Goal: Book appointment/travel/reservation

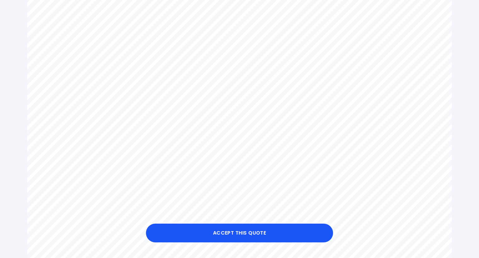
scroll to position [211, 0]
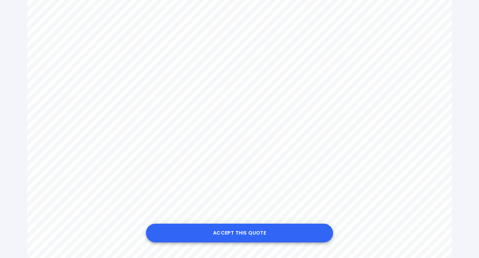
click at [259, 233] on button "Accept this Quote" at bounding box center [239, 232] width 187 height 19
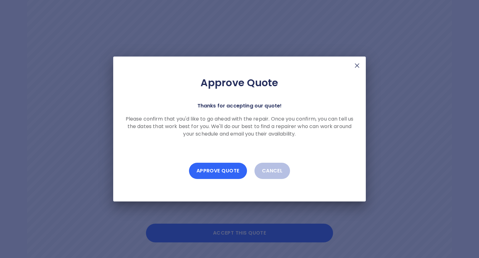
click at [211, 167] on button "Approve Quote" at bounding box center [218, 171] width 58 height 16
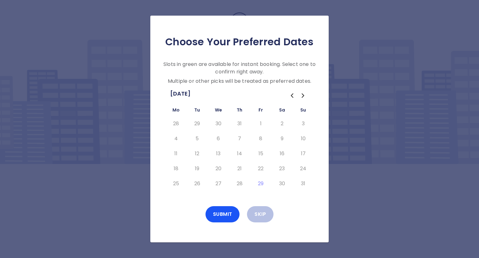
click at [301, 95] on icon "Go to the Next Month" at bounding box center [303, 95] width 7 height 7
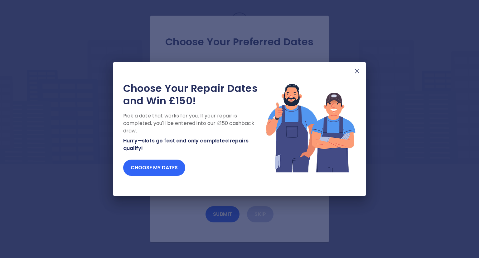
click at [160, 167] on button "Choose my dates" at bounding box center [154, 167] width 62 height 16
click at [155, 167] on button "Choose my dates" at bounding box center [154, 167] width 62 height 16
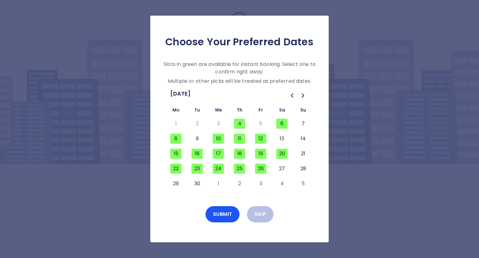
click at [173, 142] on button "8" at bounding box center [175, 139] width 11 height 10
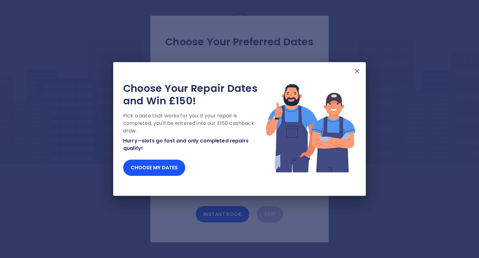
click at [357, 68] on img at bounding box center [357, 70] width 7 height 7
click at [142, 163] on button "Choose my dates" at bounding box center [154, 167] width 62 height 16
click at [356, 72] on img at bounding box center [357, 70] width 7 height 7
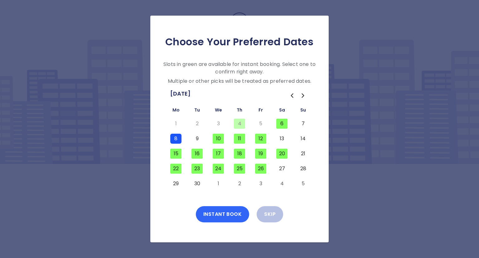
click at [233, 213] on button "Instant Book" at bounding box center [223, 214] width 54 height 16
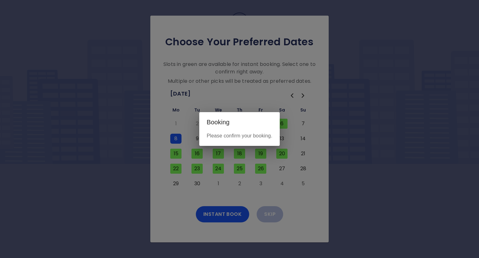
click at [243, 138] on p "Please confirm your booking." at bounding box center [240, 135] width 66 height 7
click at [213, 213] on div "Booking Please confirm your booking." at bounding box center [239, 129] width 479 height 258
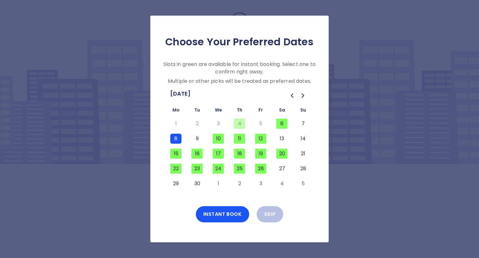
click at [179, 135] on button "8" at bounding box center [175, 139] width 11 height 10
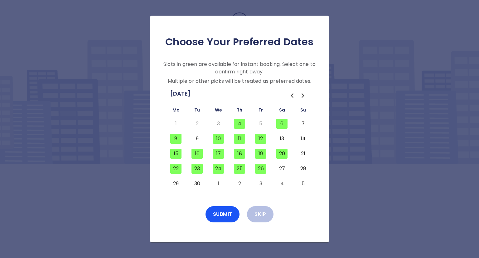
click at [178, 137] on button "8" at bounding box center [175, 139] width 11 height 10
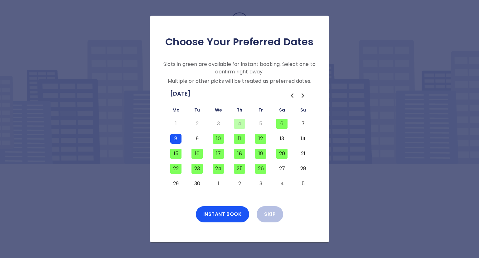
click at [216, 140] on button "10" at bounding box center [218, 139] width 11 height 10
click at [219, 139] on button "10" at bounding box center [218, 139] width 11 height 10
click at [216, 212] on button "Instant Book" at bounding box center [223, 214] width 54 height 16
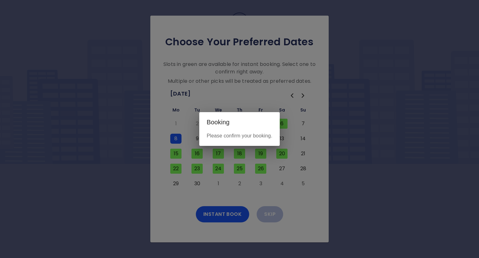
click at [228, 132] on p "Please confirm your booking." at bounding box center [240, 135] width 66 height 7
click at [213, 117] on h2 "Booking" at bounding box center [239, 122] width 81 height 20
click at [217, 208] on div "Booking Please confirm your booking." at bounding box center [239, 129] width 479 height 258
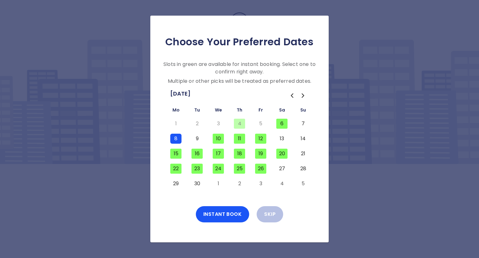
click at [175, 134] on button "8" at bounding box center [175, 139] width 11 height 10
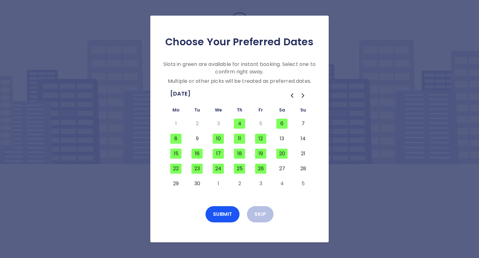
click at [174, 138] on button "8" at bounding box center [175, 139] width 11 height 10
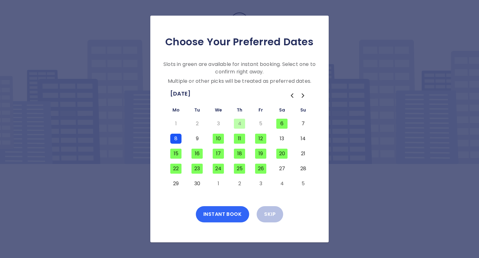
click at [219, 213] on button "Instant Book" at bounding box center [223, 214] width 54 height 16
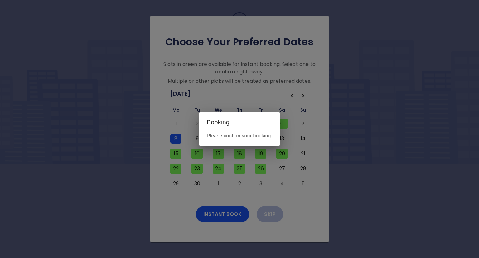
click at [222, 214] on div "Booking Please confirm your booking." at bounding box center [239, 129] width 479 height 258
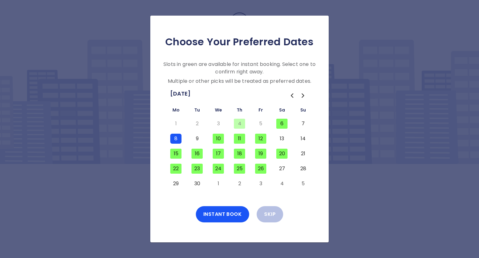
click at [177, 140] on button "8" at bounding box center [175, 139] width 11 height 10
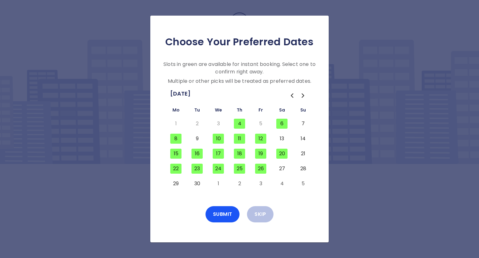
click at [303, 95] on icon "Go to the Next Month" at bounding box center [303, 96] width 2 height 4
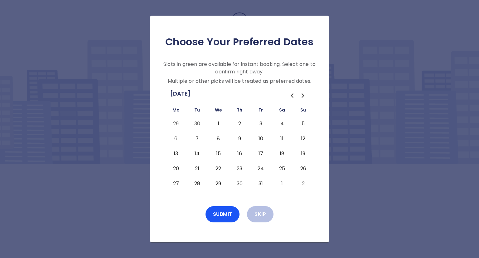
click at [291, 93] on icon "Go to the Previous Month" at bounding box center [291, 95] width 7 height 7
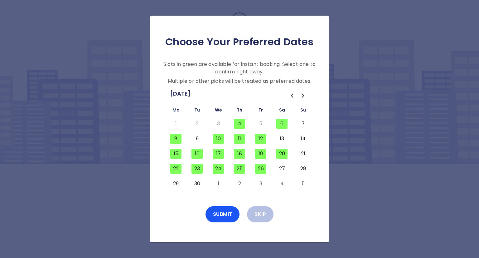
click at [175, 141] on button "8" at bounding box center [175, 139] width 11 height 10
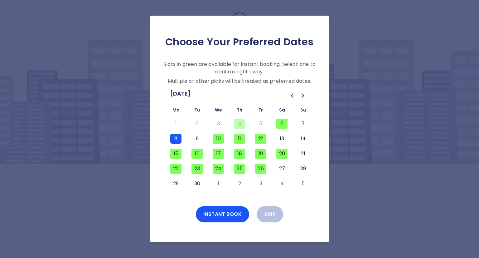
click at [214, 140] on button "10" at bounding box center [218, 139] width 11 height 10
click at [242, 139] on button "11" at bounding box center [239, 139] width 11 height 10
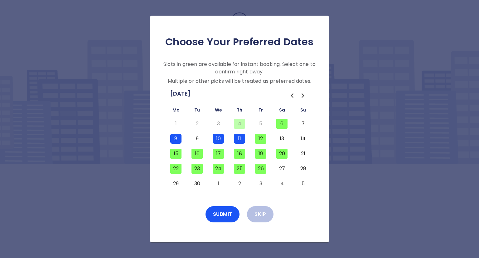
click at [217, 137] on button "10" at bounding box center [218, 139] width 11 height 10
click at [176, 135] on button "8" at bounding box center [175, 139] width 11 height 10
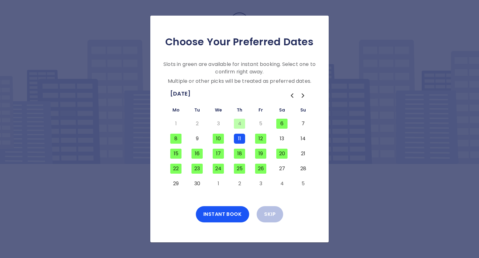
click at [240, 140] on button "11" at bounding box center [239, 139] width 11 height 10
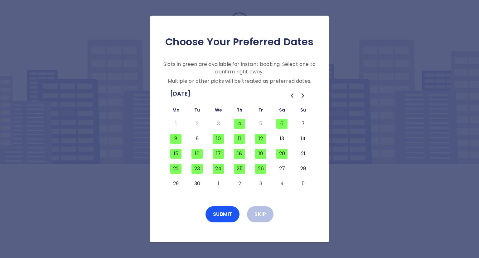
click at [176, 141] on button "8" at bounding box center [175, 139] width 11 height 10
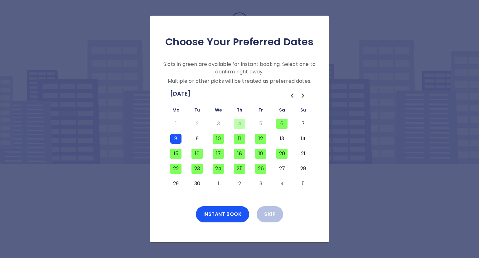
click at [217, 139] on button "10" at bounding box center [218, 139] width 11 height 10
click at [216, 139] on button "10" at bounding box center [218, 139] width 11 height 10
click at [178, 138] on button "8" at bounding box center [175, 139] width 11 height 10
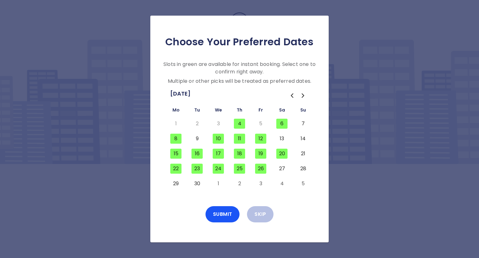
click at [214, 140] on button "10" at bounding box center [218, 139] width 11 height 10
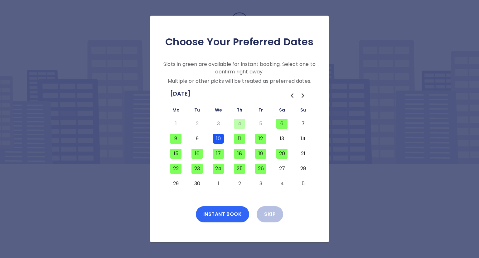
click at [214, 206] on button "Instant Book" at bounding box center [223, 214] width 54 height 16
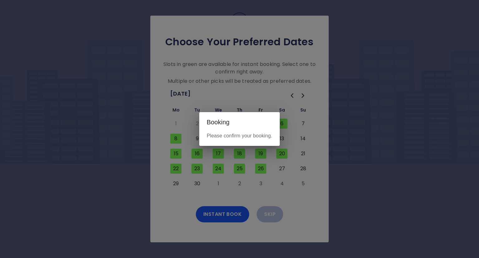
click at [240, 134] on p "Please confirm your booking." at bounding box center [240, 135] width 66 height 7
click at [219, 217] on div "Booking Please confirm your booking." at bounding box center [239, 129] width 479 height 258
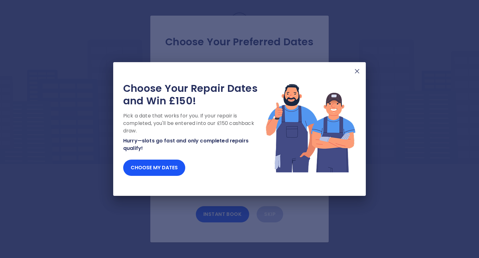
click at [357, 68] on img at bounding box center [357, 70] width 7 height 7
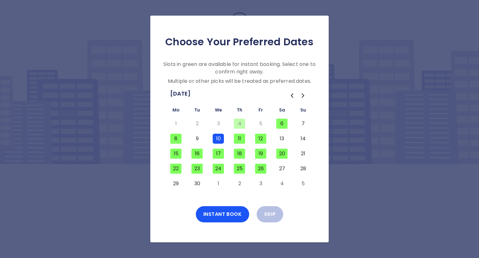
click at [219, 140] on button "10" at bounding box center [218, 139] width 11 height 10
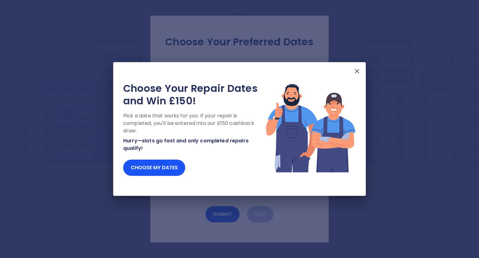
click at [356, 71] on img at bounding box center [357, 70] width 7 height 7
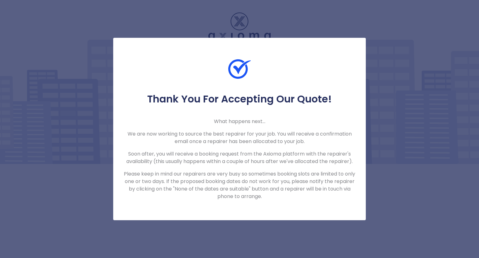
click at [267, 207] on div "Thank You For Accepting Our Quote! What happens next... We are now working to s…" at bounding box center [239, 129] width 253 height 182
click at [242, 62] on img at bounding box center [239, 69] width 22 height 22
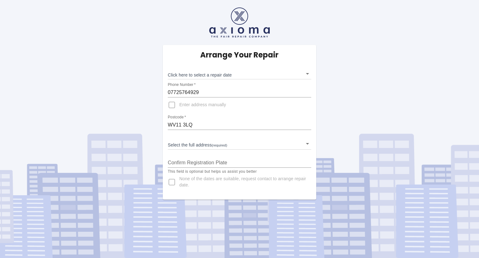
click at [169, 106] on input "Enter address manually" at bounding box center [171, 104] width 15 height 15
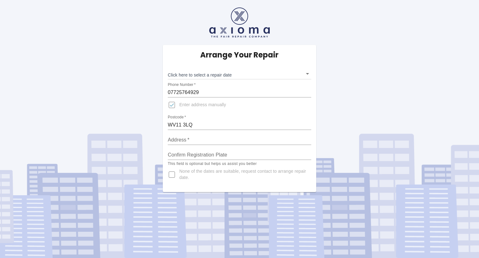
click at [171, 107] on input "Enter address manually" at bounding box center [171, 104] width 15 height 15
checkbox input "false"
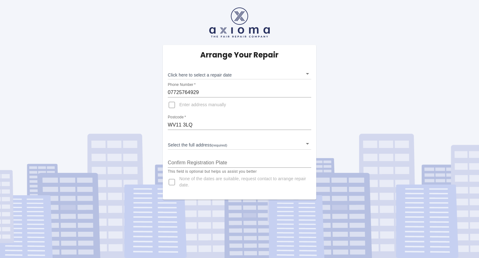
click at [213, 142] on body "Arrange Your Repair Click here to select a repair date ​ Phone Number   * 07725…" at bounding box center [239, 129] width 479 height 258
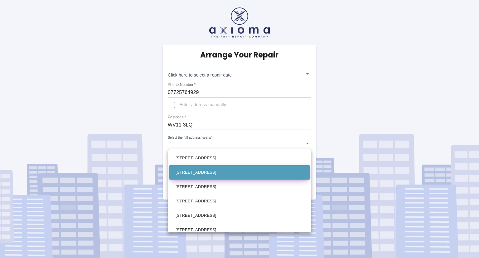
scroll to position [121, 0]
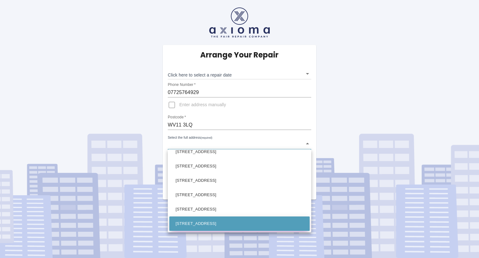
click at [223, 220] on li "14 Egmont Gardens Wolverhampton West Midlands" at bounding box center [239, 223] width 140 height 14
type input "14 Egmont Gardens Wolverhampton West Midlands"
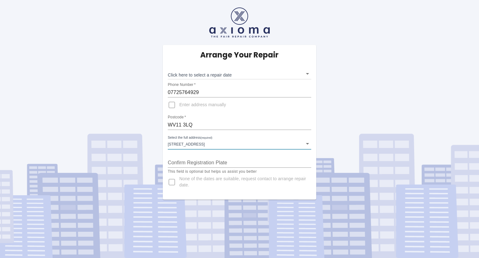
click at [204, 162] on input "Confirm Registration Plate" at bounding box center [240, 163] width 144 height 10
type input "ND21BVG"
click at [317, 106] on div "Arrange Your Repair Click here to select a repair date ​ Phone Number   * 07725…" at bounding box center [239, 122] width 163 height 155
click at [232, 76] on body "Arrange Your Repair Click here to select a repair date ​ Phone Number   * 07725…" at bounding box center [239, 129] width 479 height 258
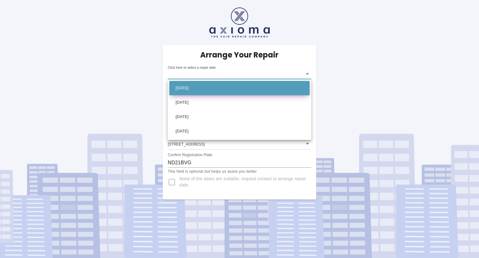
click at [205, 90] on li "Mon Sep 01 2025" at bounding box center [239, 88] width 140 height 14
type input "2025-09-01T00:00:00.000Z"
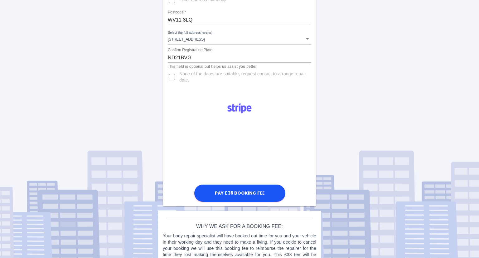
scroll to position [106, 0]
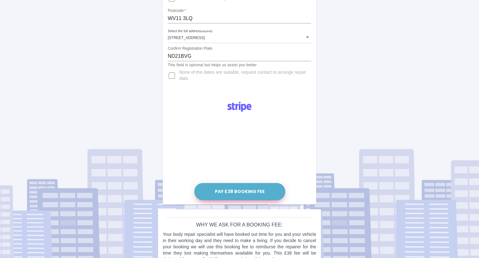
click at [247, 188] on button "Pay £38 Booking Fee" at bounding box center [239, 191] width 91 height 17
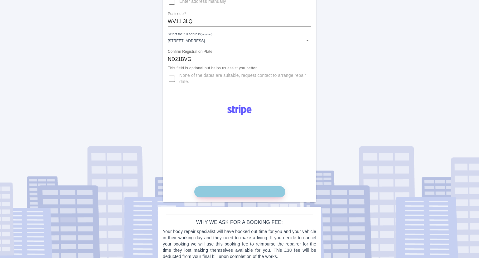
scroll to position [93, 0]
